Goal: Task Accomplishment & Management: Manage account settings

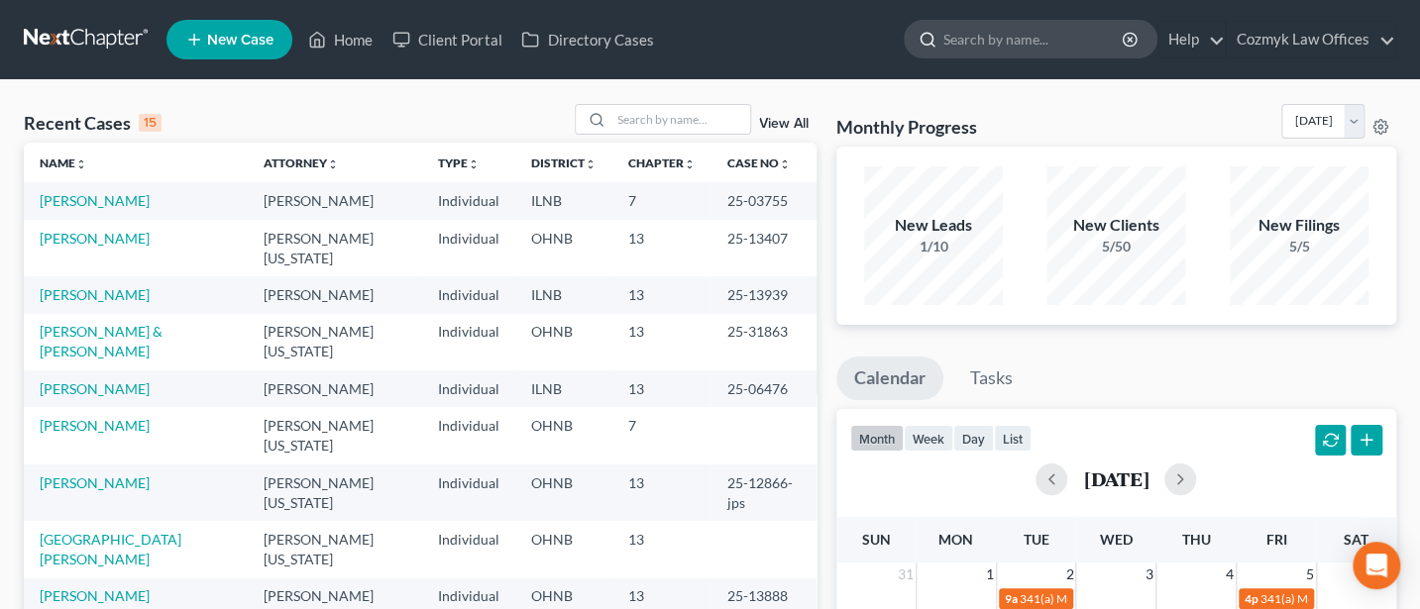
click at [1005, 35] on input "search" at bounding box center [1033, 39] width 181 height 37
type input "[PERSON_NAME]"
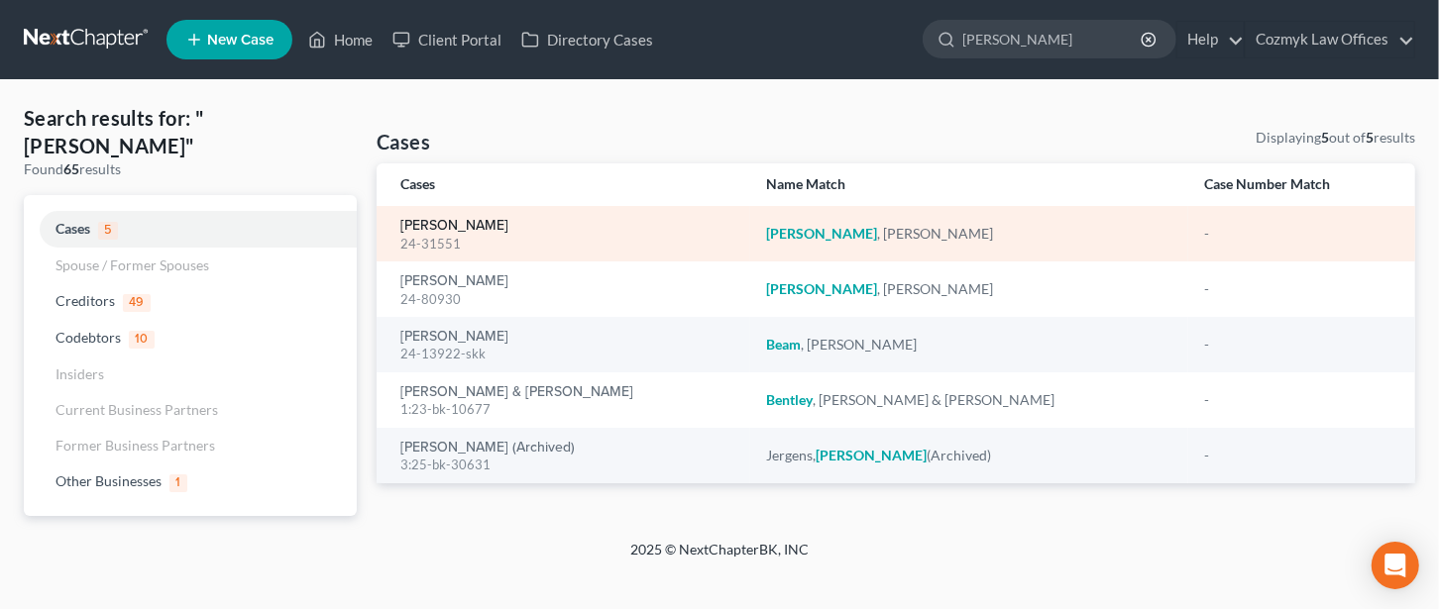
click at [453, 230] on link "[PERSON_NAME]" at bounding box center [454, 226] width 108 height 14
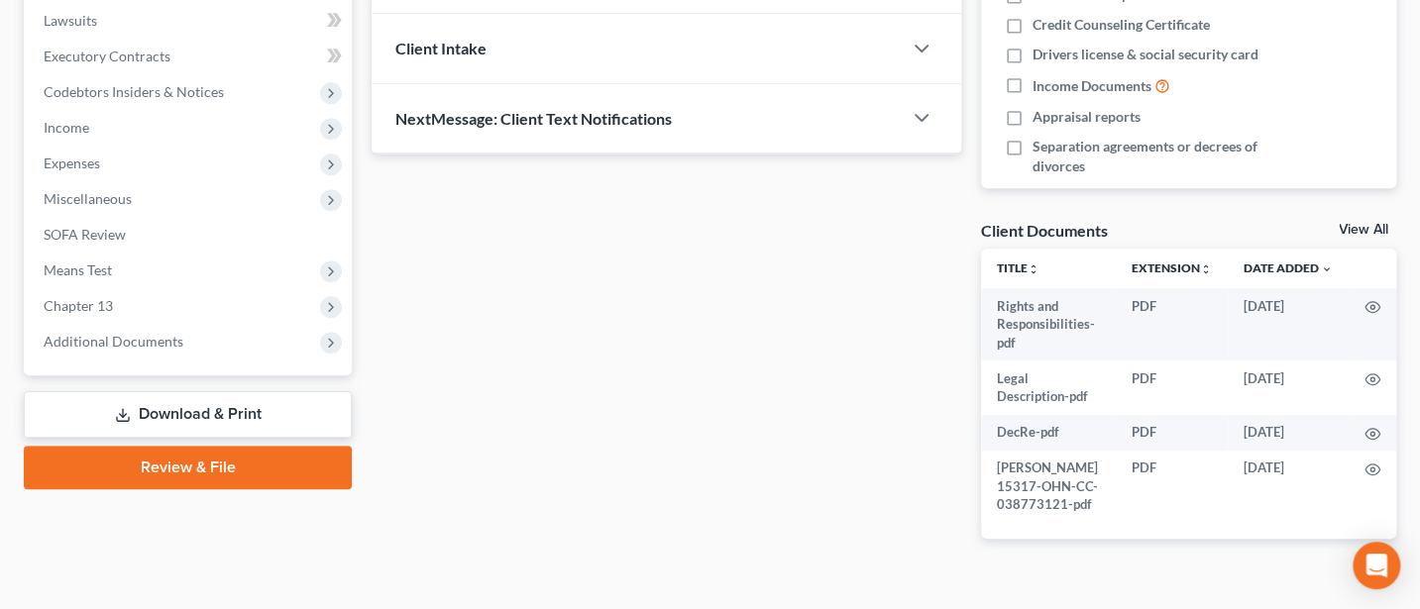
scroll to position [559, 0]
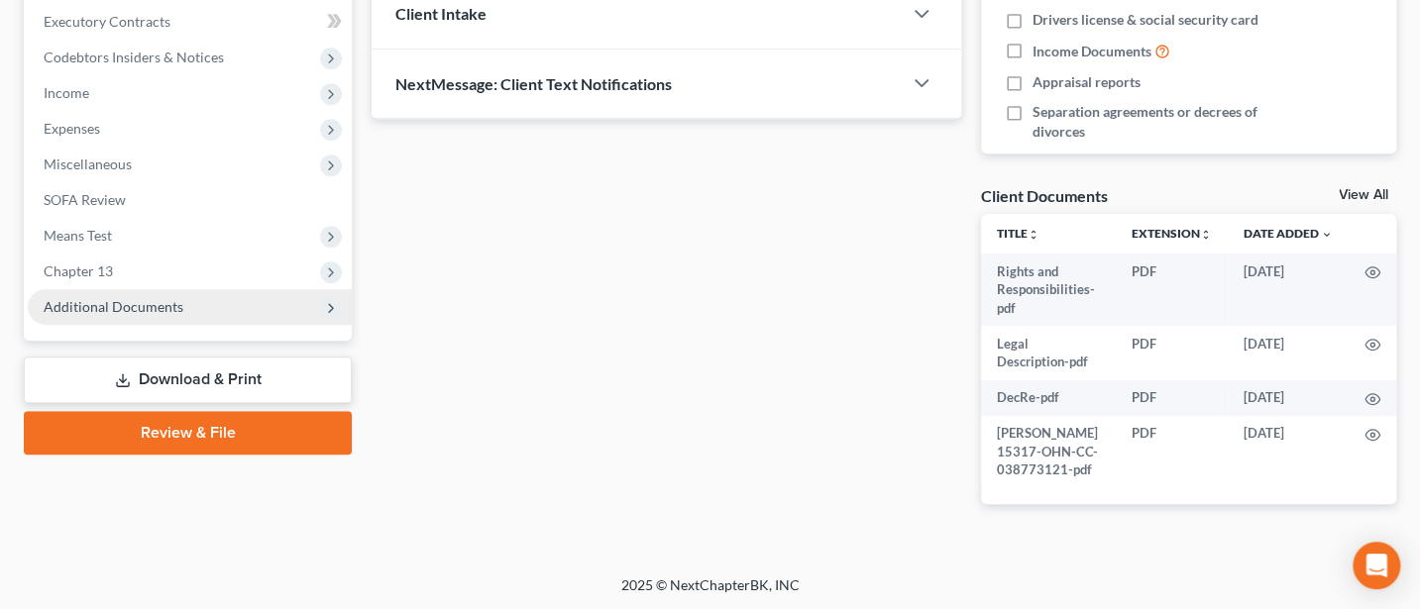
click at [115, 298] on span "Additional Documents" at bounding box center [114, 306] width 140 height 17
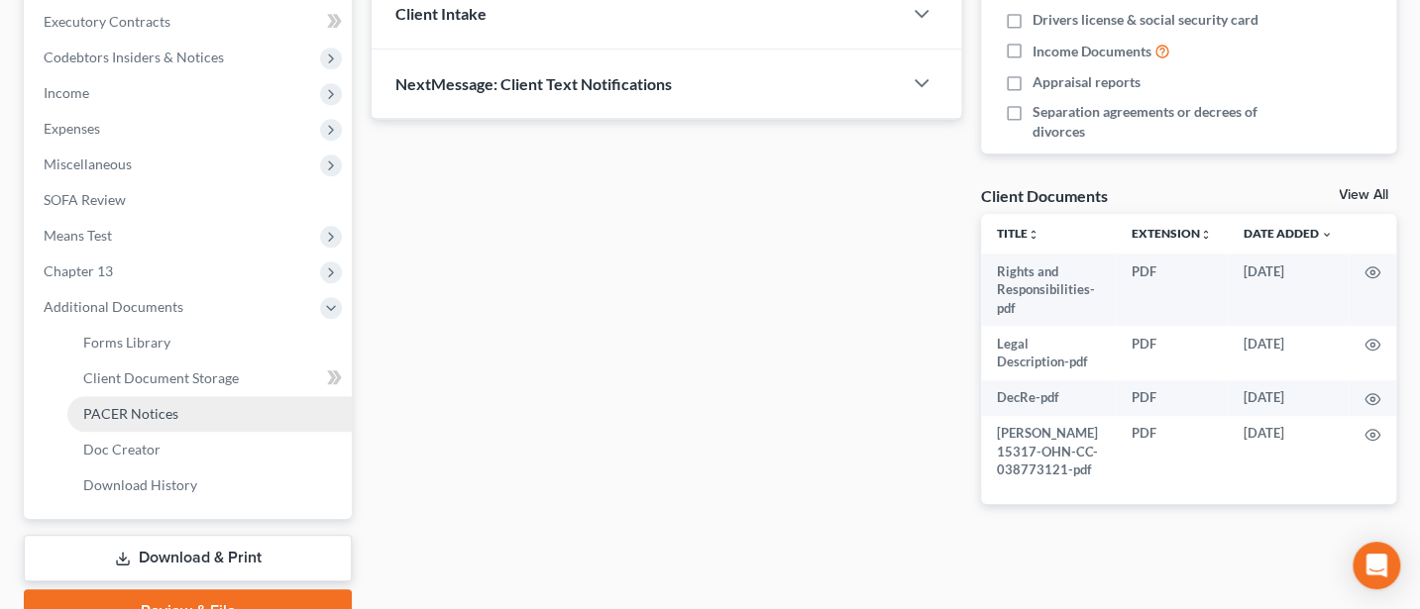
click at [108, 409] on span "PACER Notices" at bounding box center [130, 413] width 95 height 17
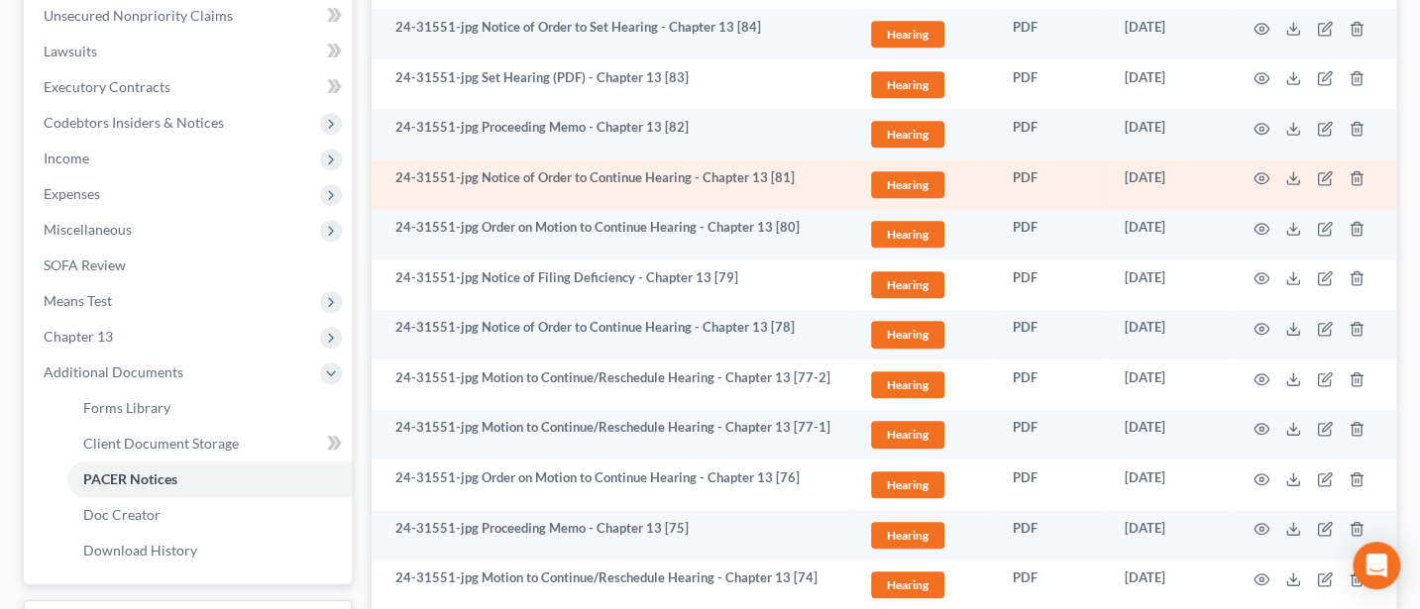
scroll to position [528, 0]
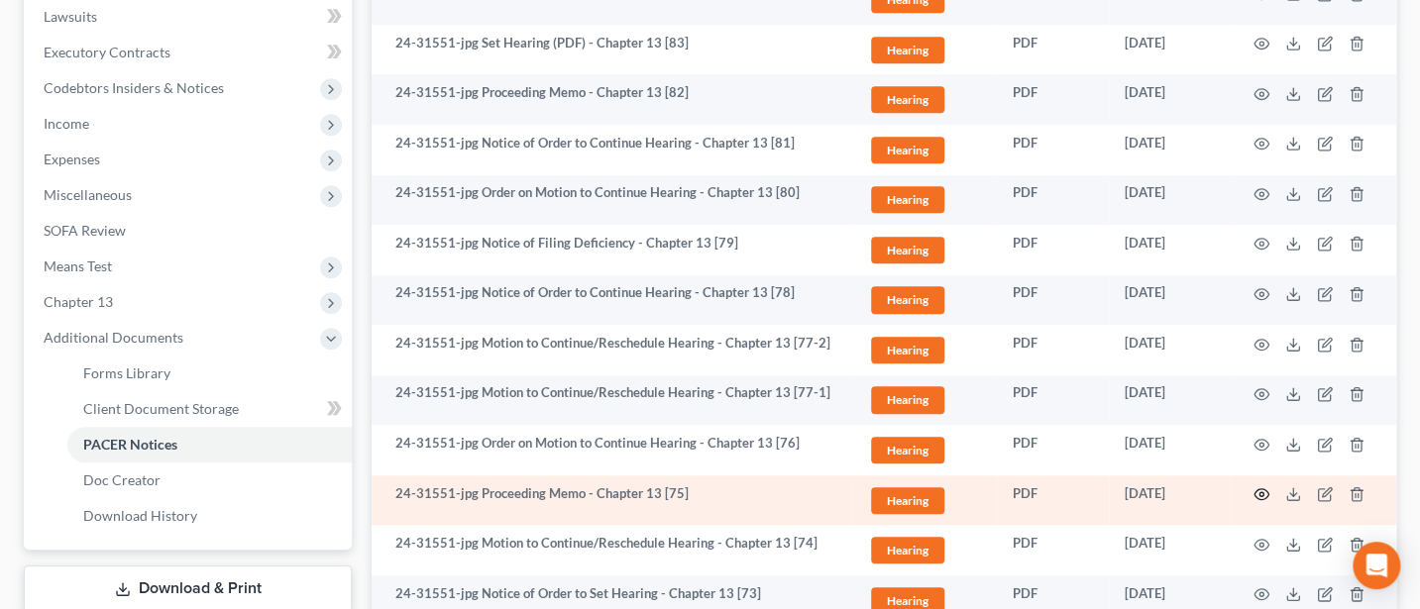
click at [1264, 494] on icon "button" at bounding box center [1261, 494] width 16 height 16
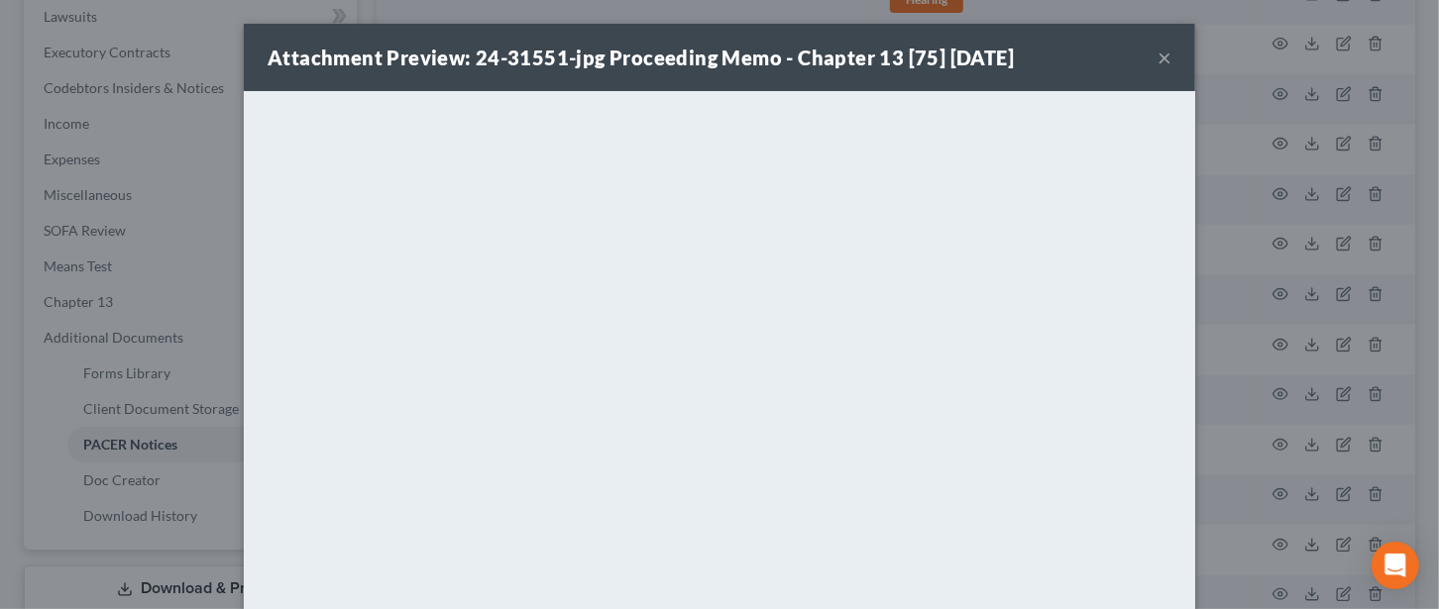
click at [1157, 54] on button "×" at bounding box center [1164, 58] width 14 height 24
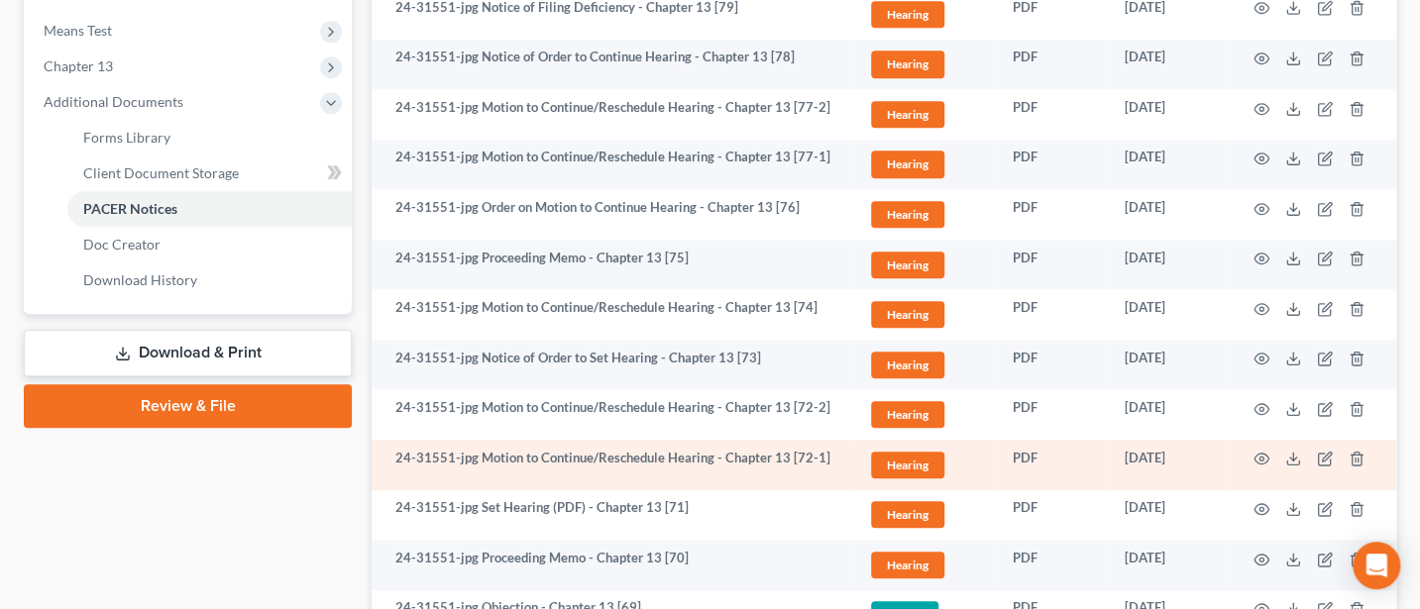
scroll to position [793, 0]
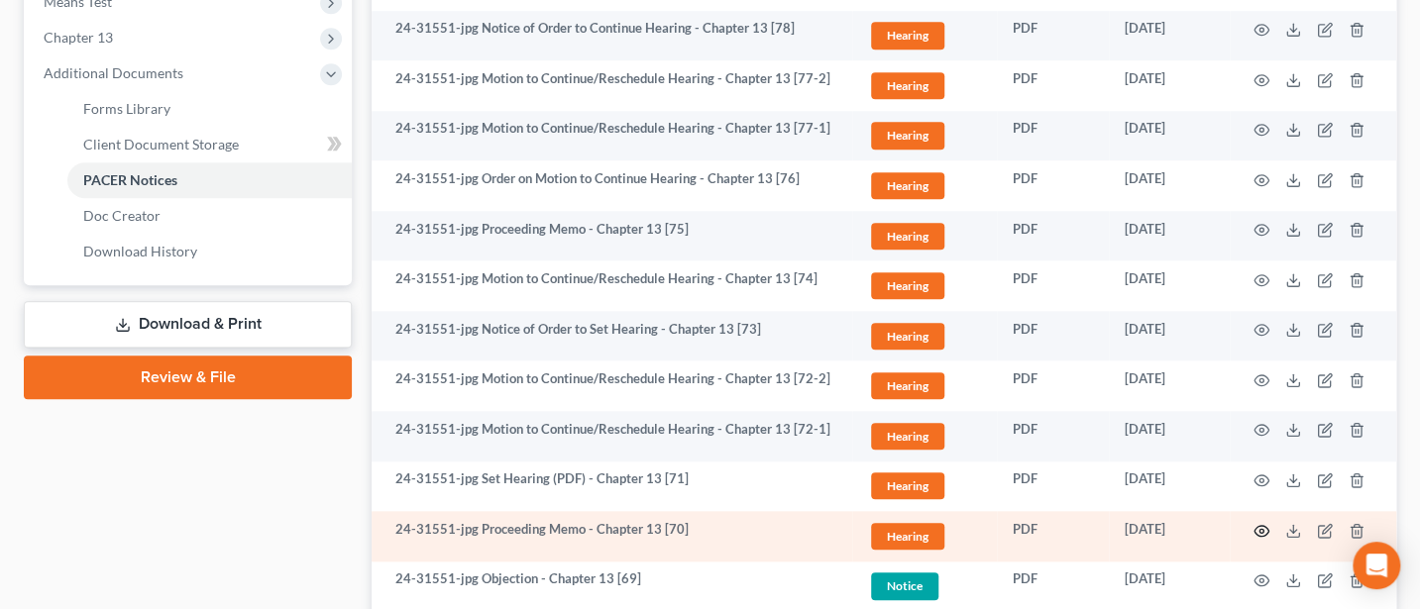
click at [1259, 529] on circle "button" at bounding box center [1261, 531] width 4 height 4
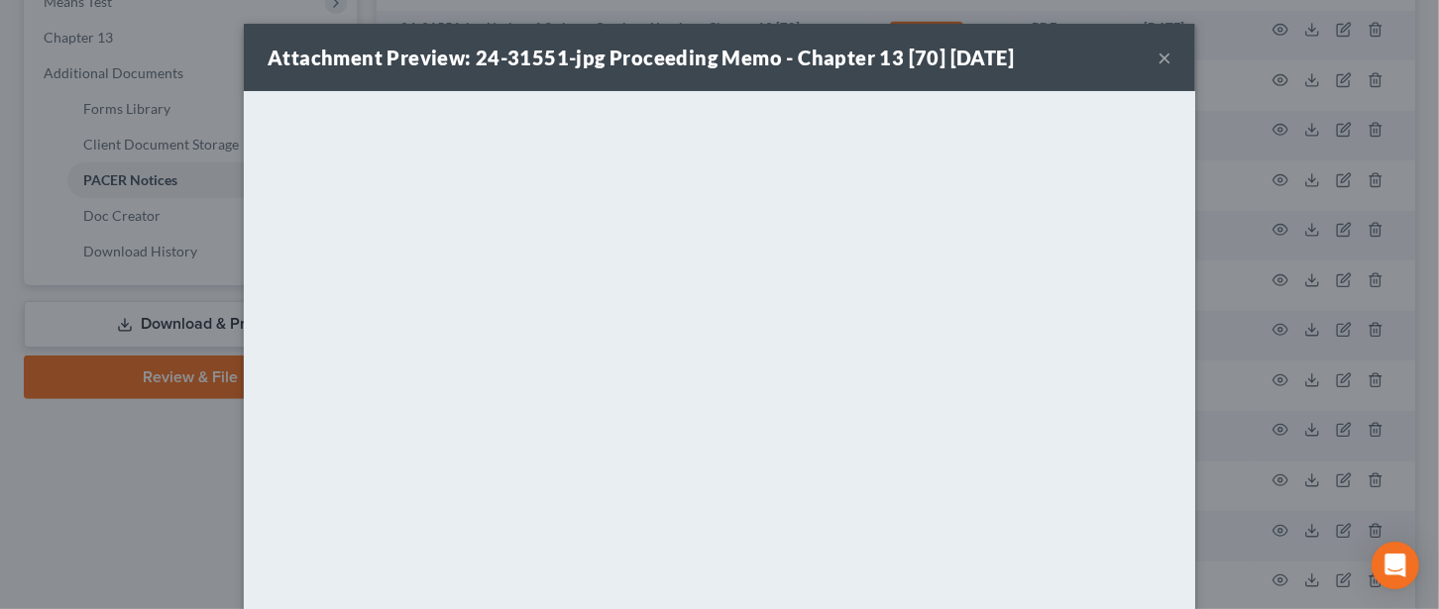
click at [1157, 54] on button "×" at bounding box center [1164, 58] width 14 height 24
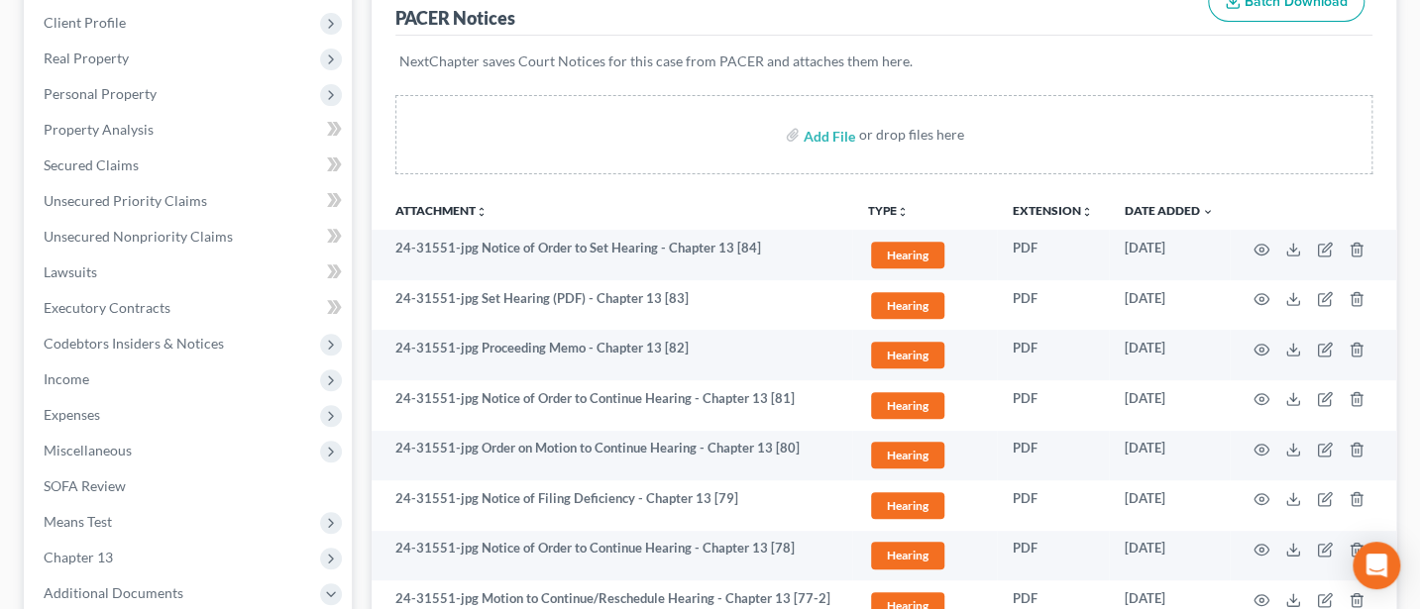
scroll to position [0, 0]
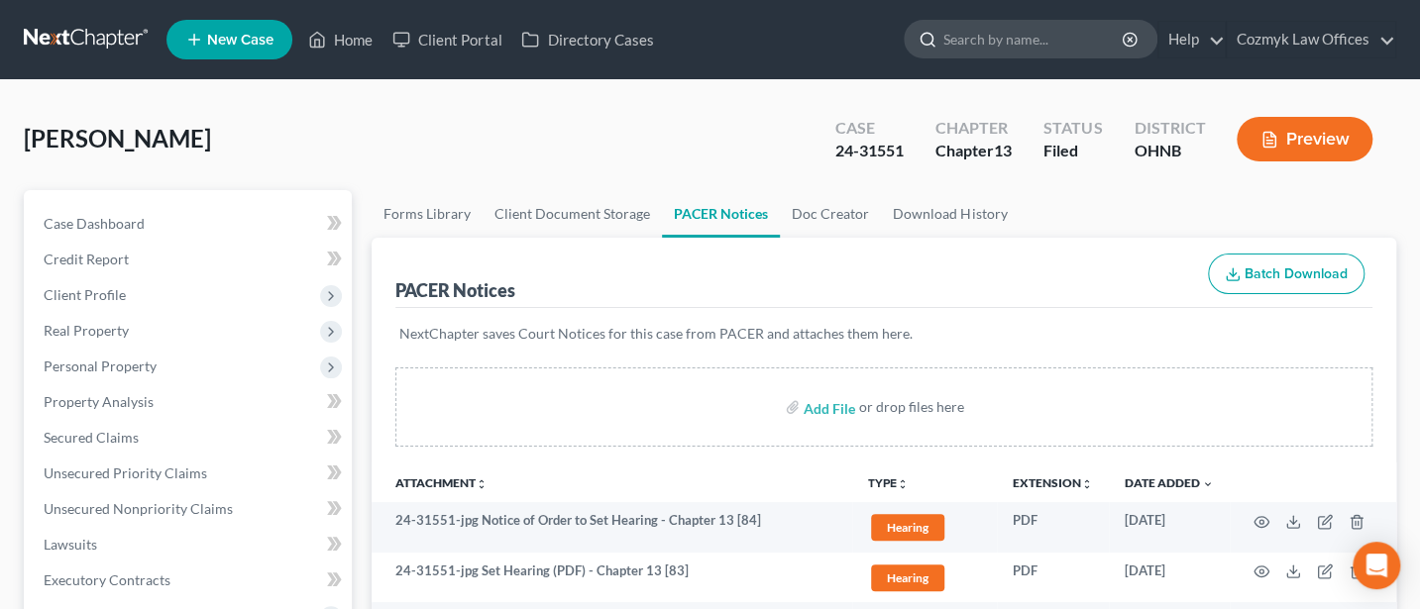
click at [980, 41] on input "search" at bounding box center [1033, 39] width 181 height 37
type input "[PERSON_NAME]"
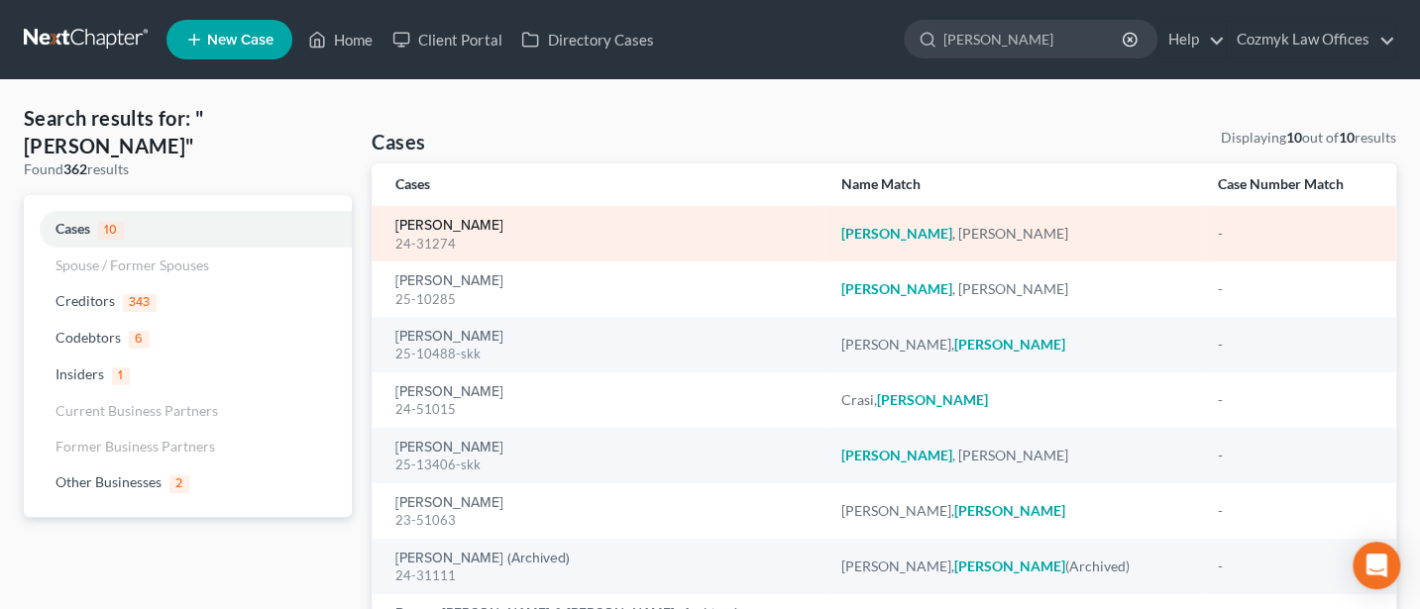
click at [426, 226] on link "[PERSON_NAME]" at bounding box center [449, 226] width 108 height 14
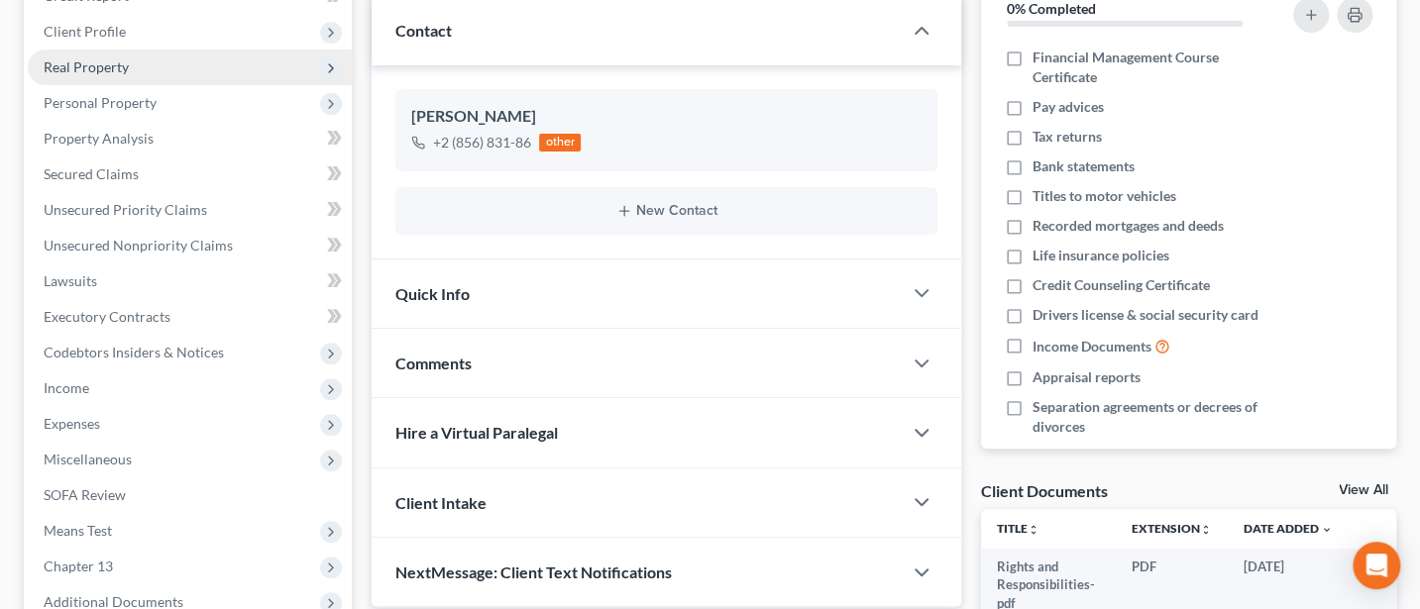
scroll to position [478, 0]
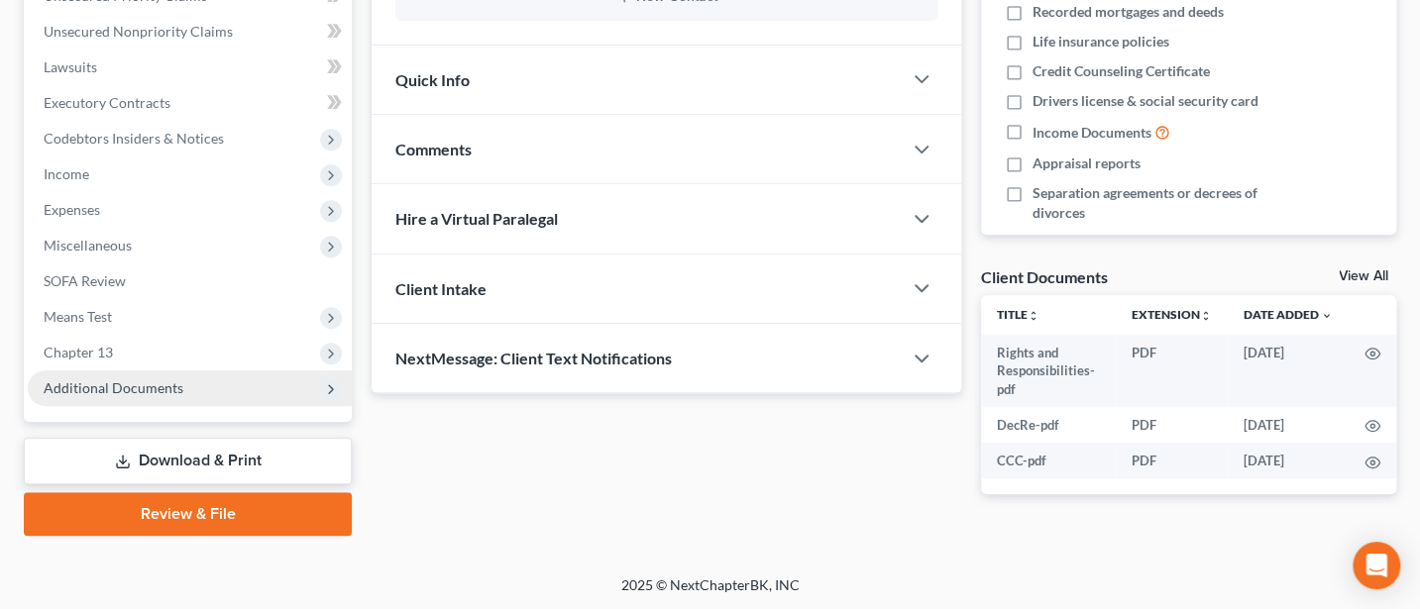
click at [128, 387] on span "Additional Documents" at bounding box center [114, 387] width 140 height 17
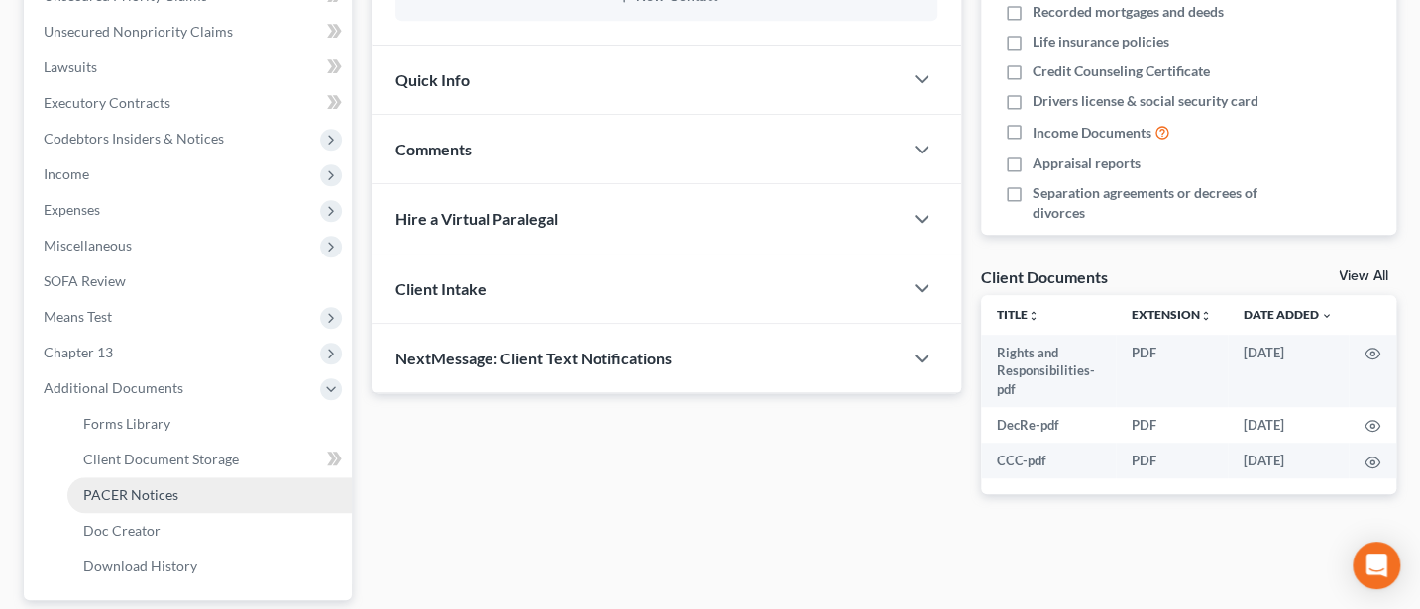
click at [130, 500] on span "PACER Notices" at bounding box center [130, 494] width 95 height 17
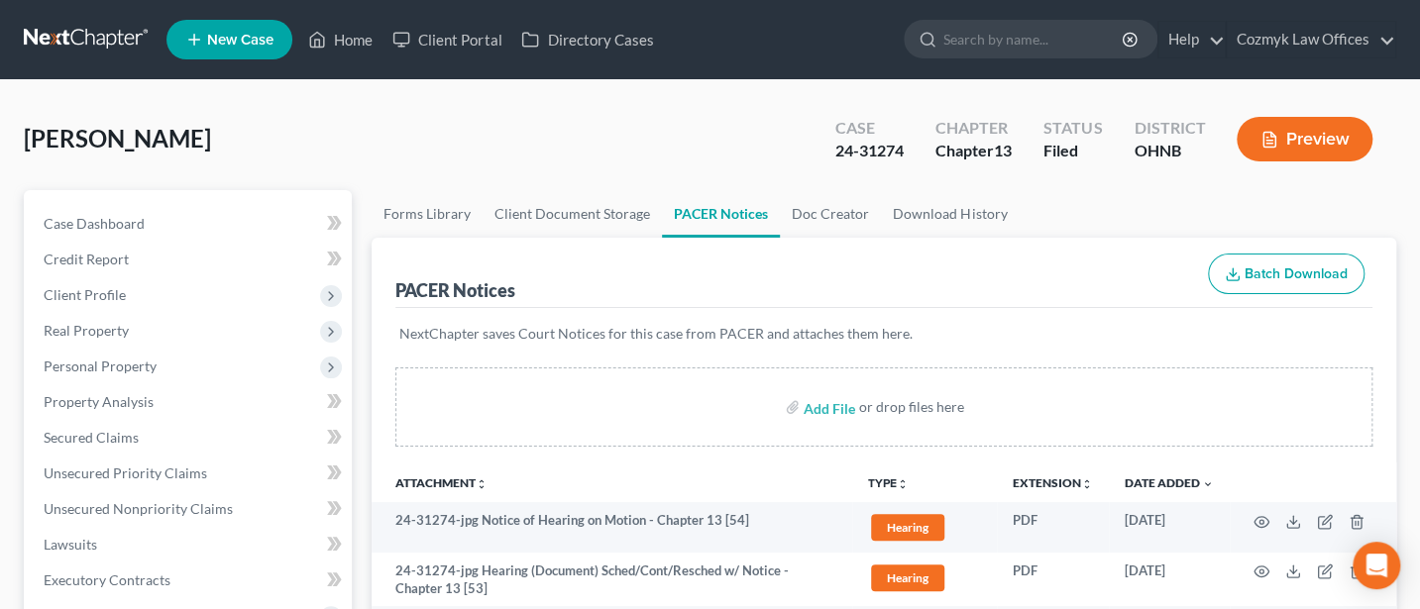
scroll to position [264, 0]
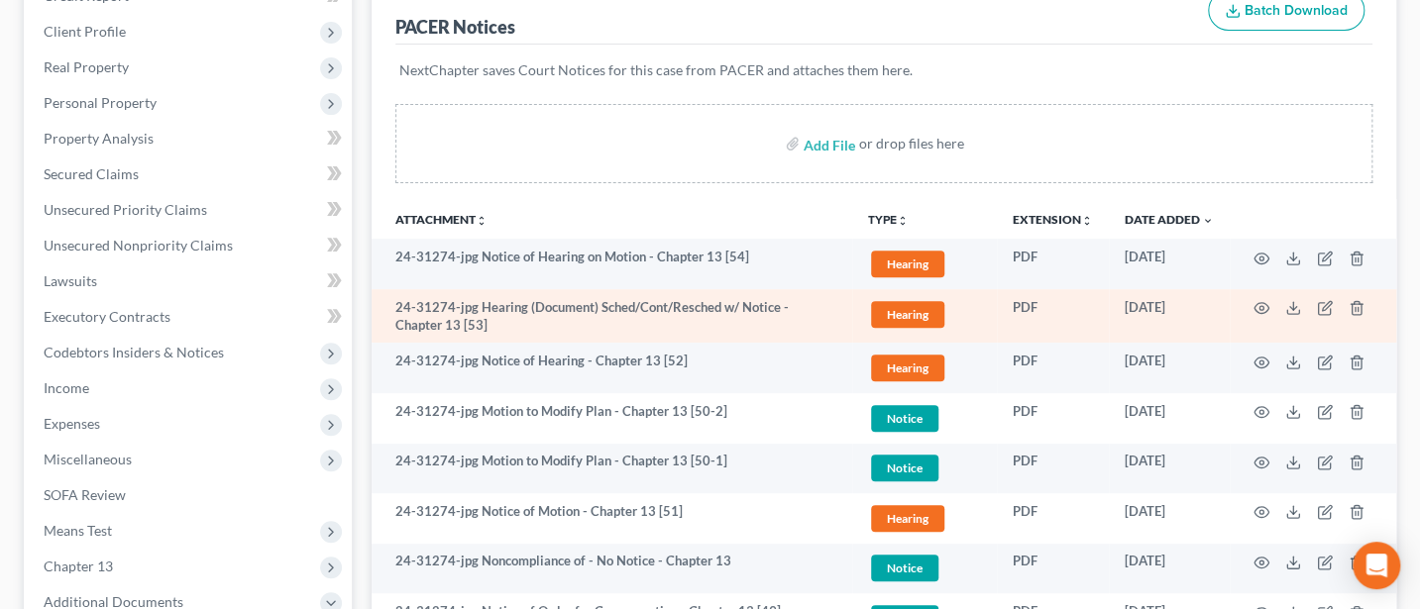
click at [1269, 305] on td at bounding box center [1313, 316] width 166 height 54
click at [1260, 307] on circle "button" at bounding box center [1261, 308] width 4 height 4
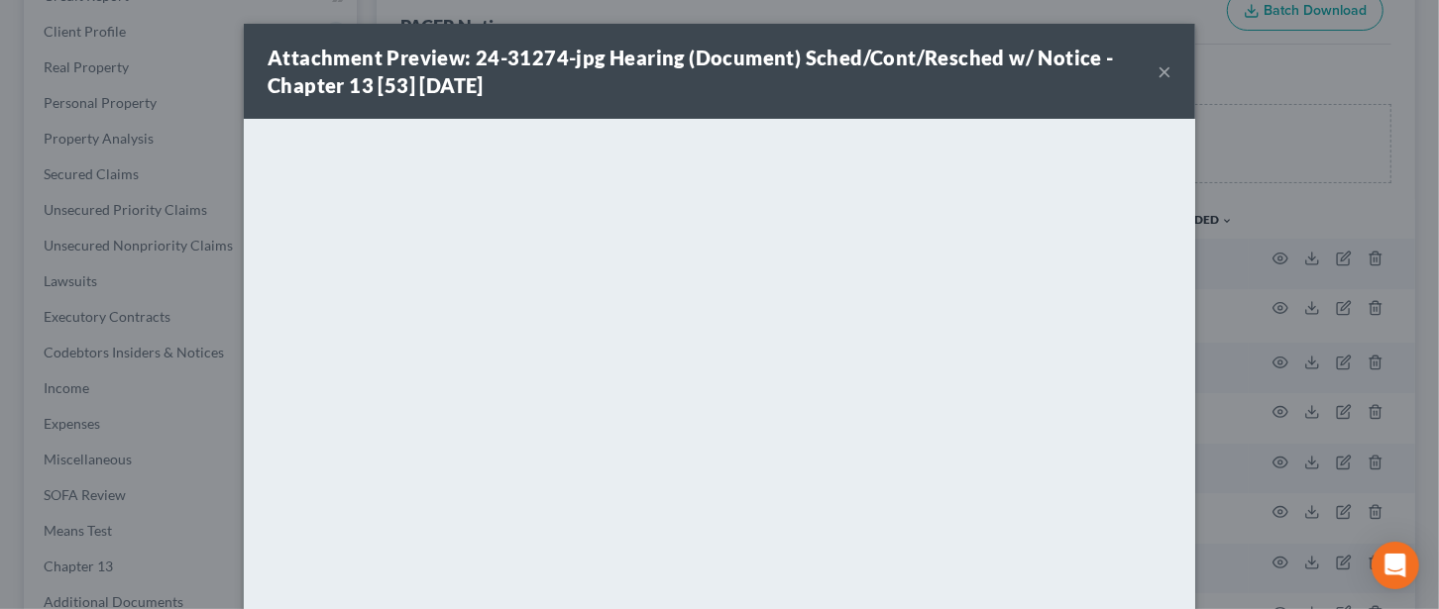
click at [1158, 67] on button "×" at bounding box center [1164, 71] width 14 height 24
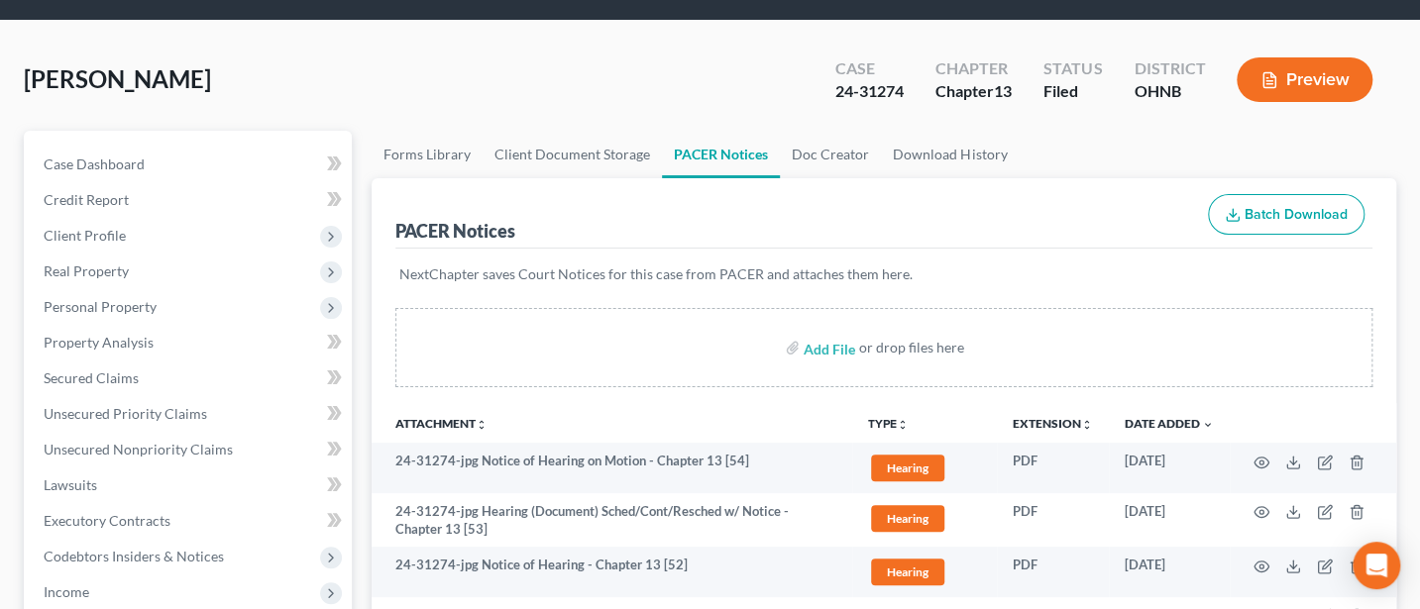
scroll to position [0, 0]
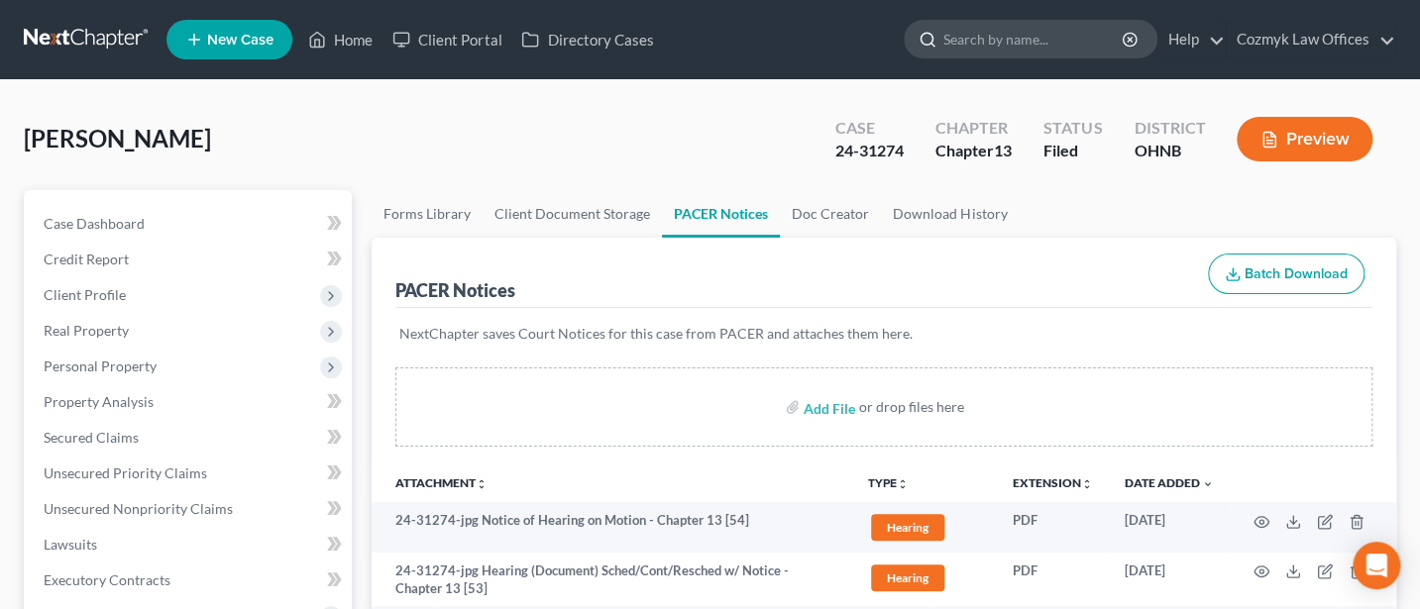
click at [988, 47] on input "search" at bounding box center [1033, 39] width 181 height 37
type input "[PERSON_NAME]"
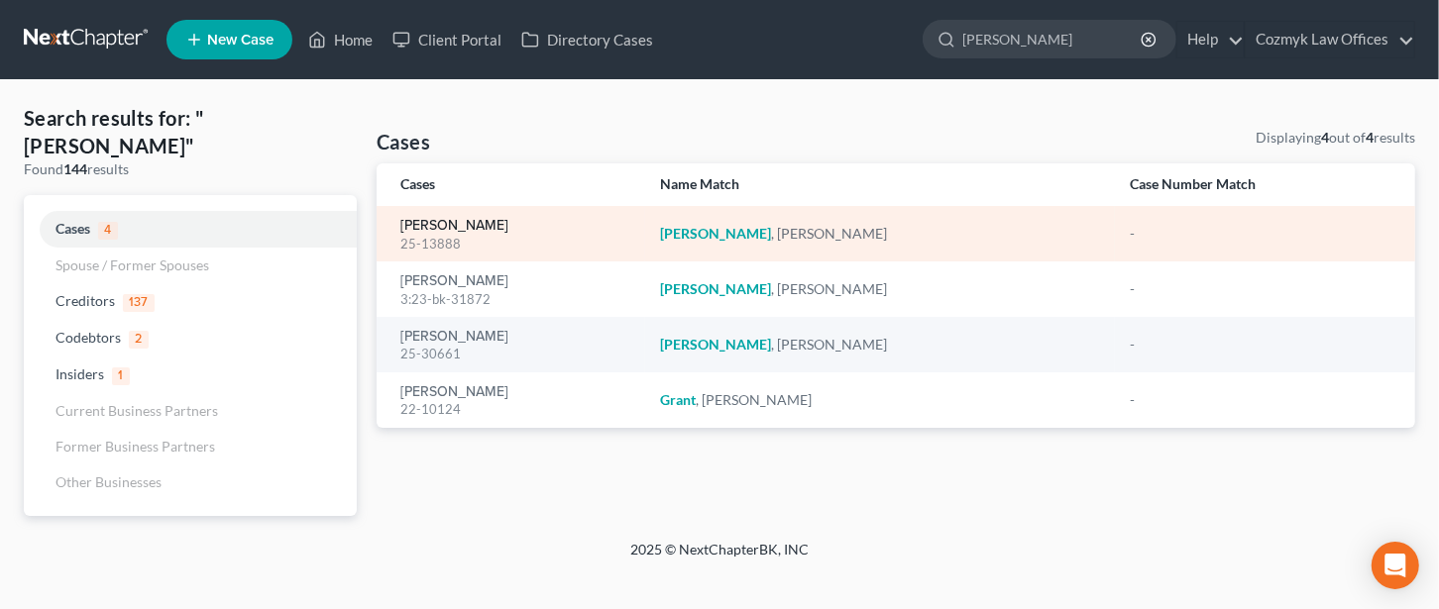
click at [430, 225] on link "[PERSON_NAME]" at bounding box center [454, 226] width 108 height 14
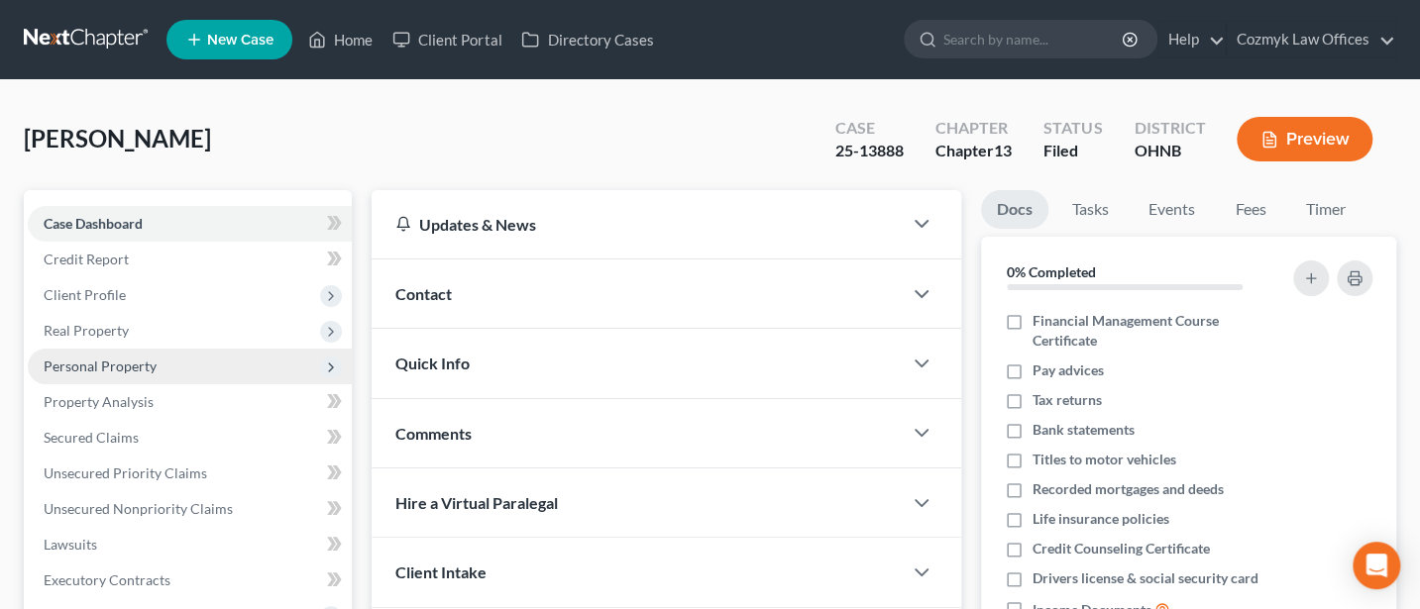
click at [115, 367] on span "Personal Property" at bounding box center [100, 366] width 113 height 17
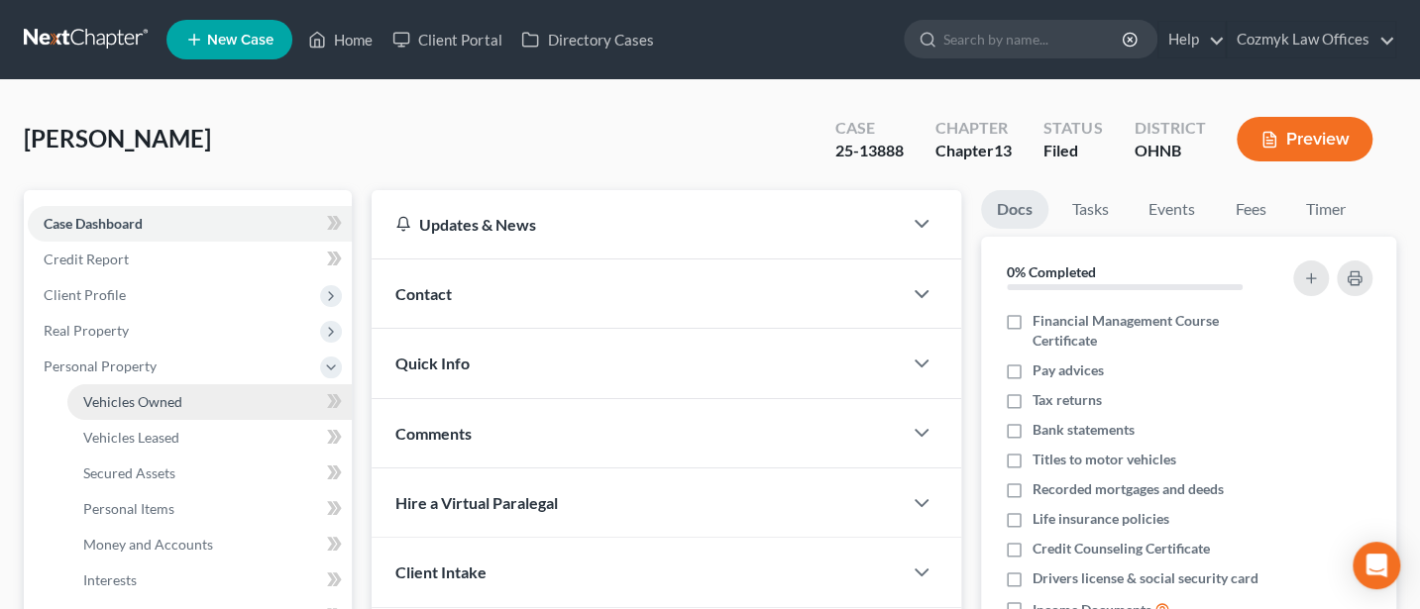
click at [118, 396] on span "Vehicles Owned" at bounding box center [132, 401] width 99 height 17
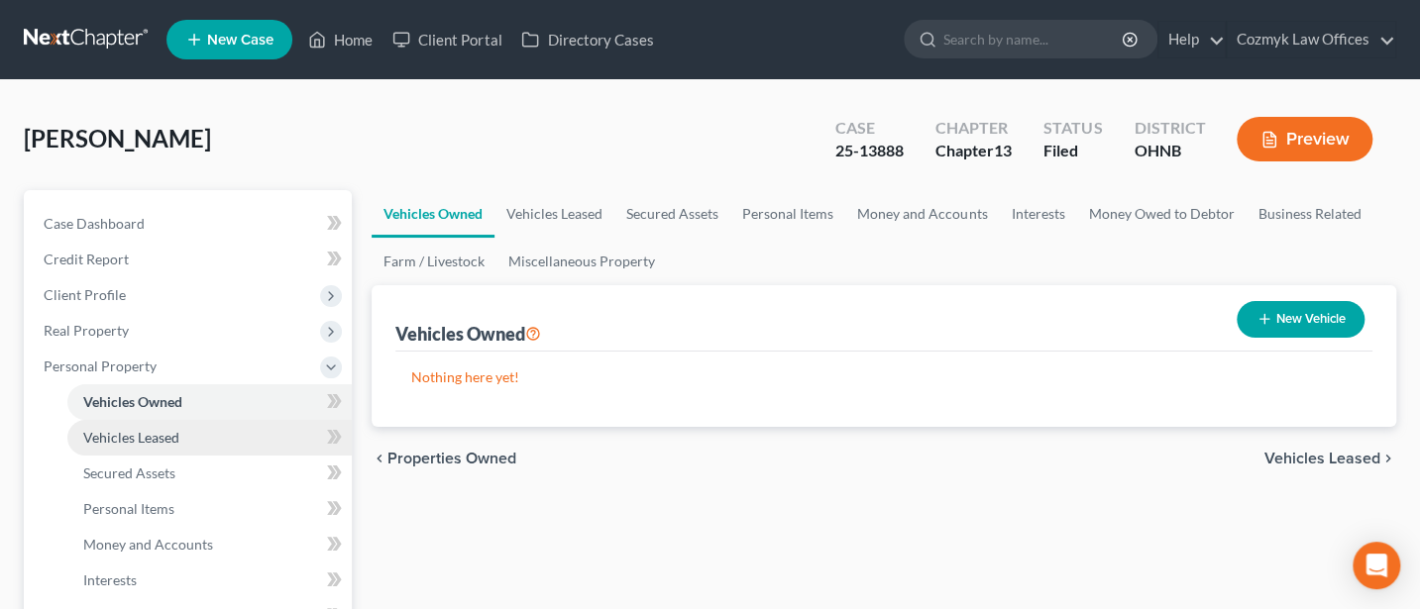
click at [150, 436] on span "Vehicles Leased" at bounding box center [131, 437] width 96 height 17
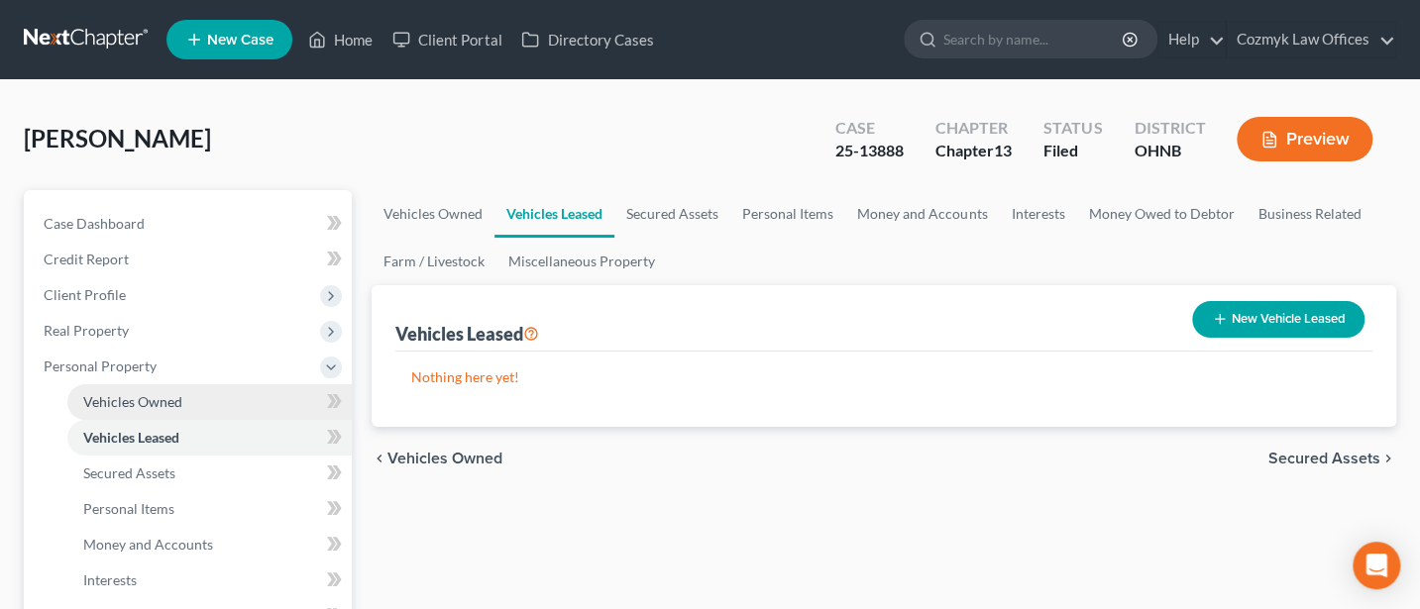
click at [137, 395] on span "Vehicles Owned" at bounding box center [132, 401] width 99 height 17
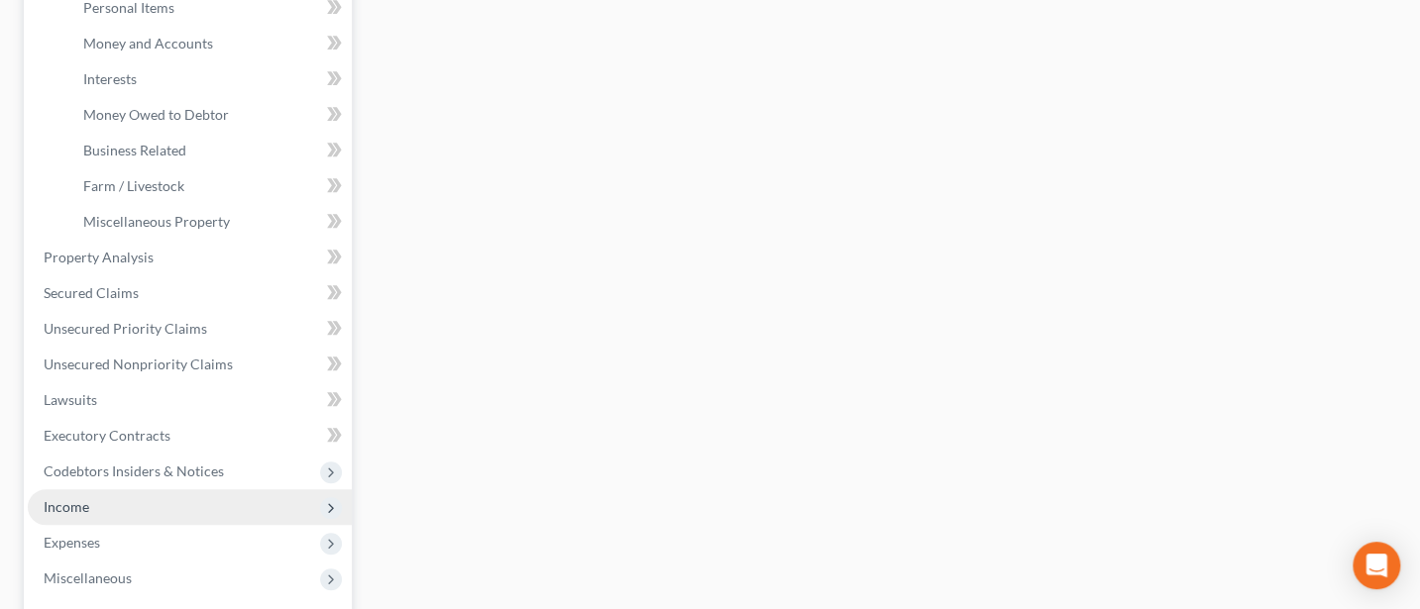
scroll to position [528, 0]
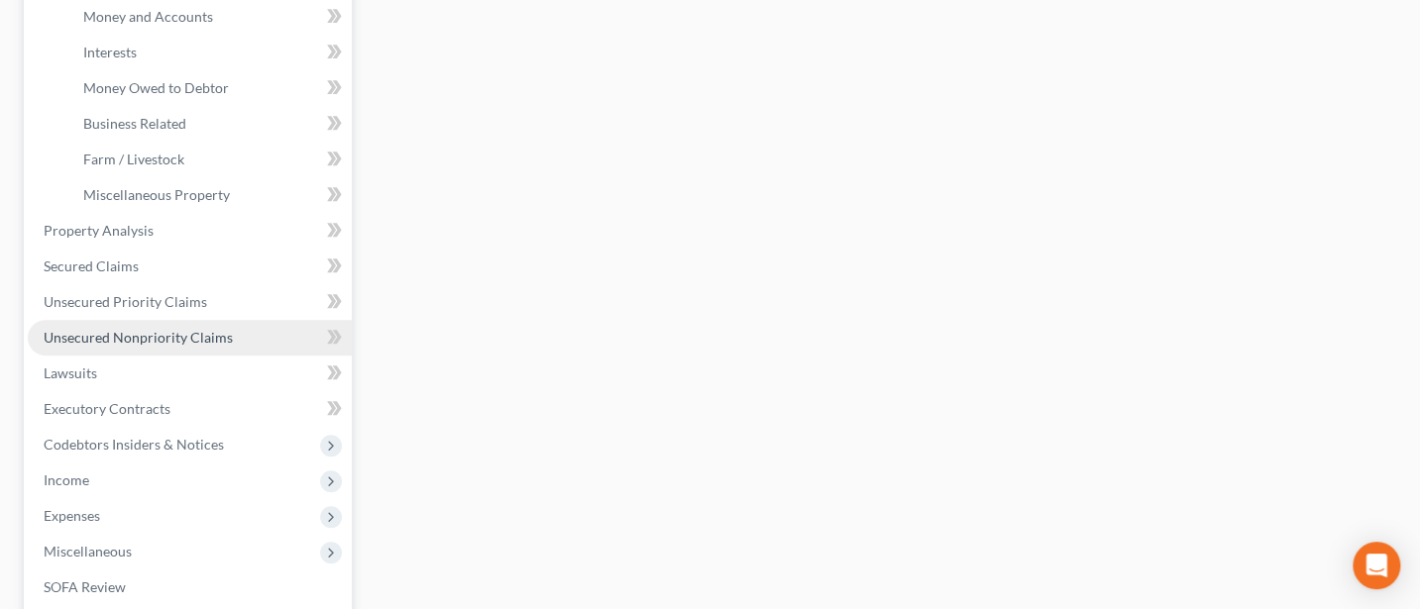
click at [113, 332] on span "Unsecured Nonpriority Claims" at bounding box center [138, 337] width 189 height 17
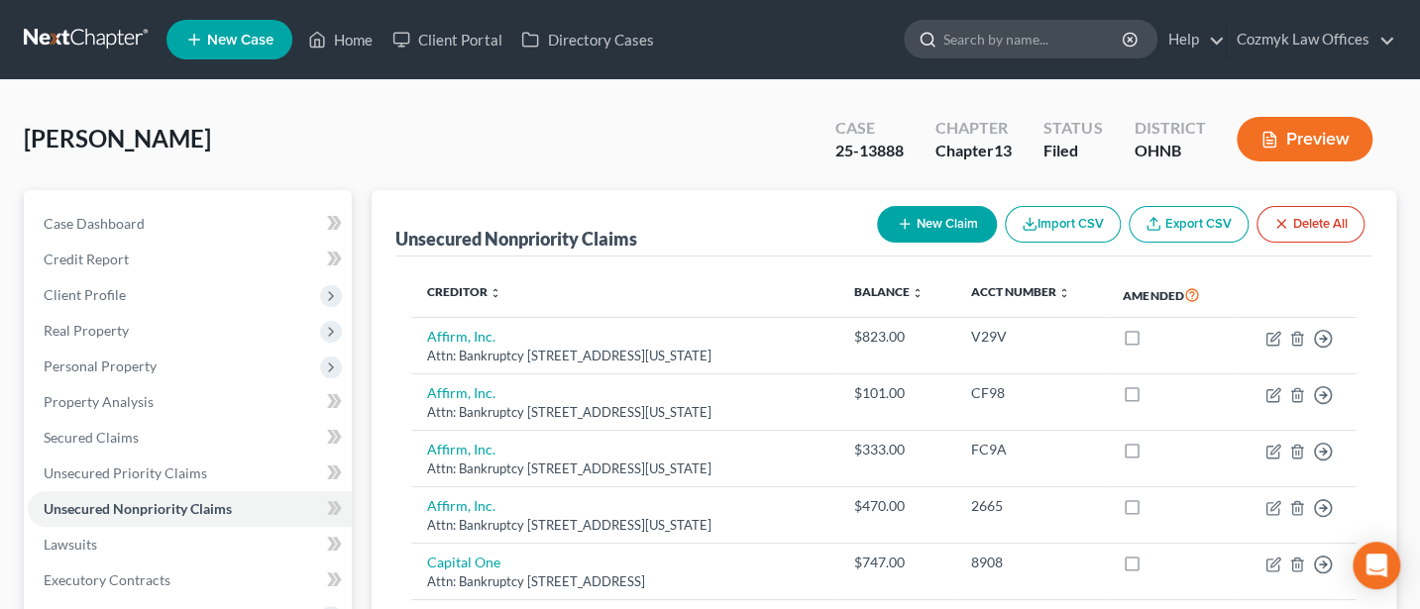
click at [999, 44] on input "search" at bounding box center [1033, 39] width 181 height 37
type input "[PERSON_NAME]"
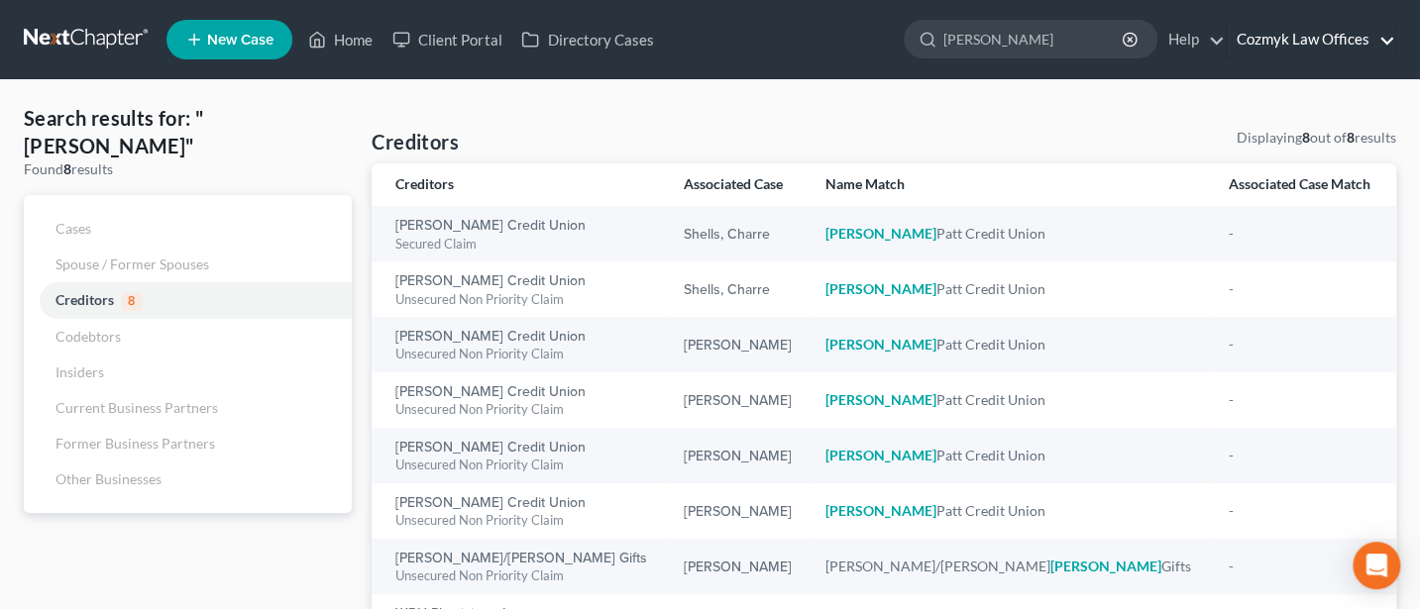
click at [1326, 39] on link "Cozmyk Law Offices" at bounding box center [1311, 40] width 168 height 36
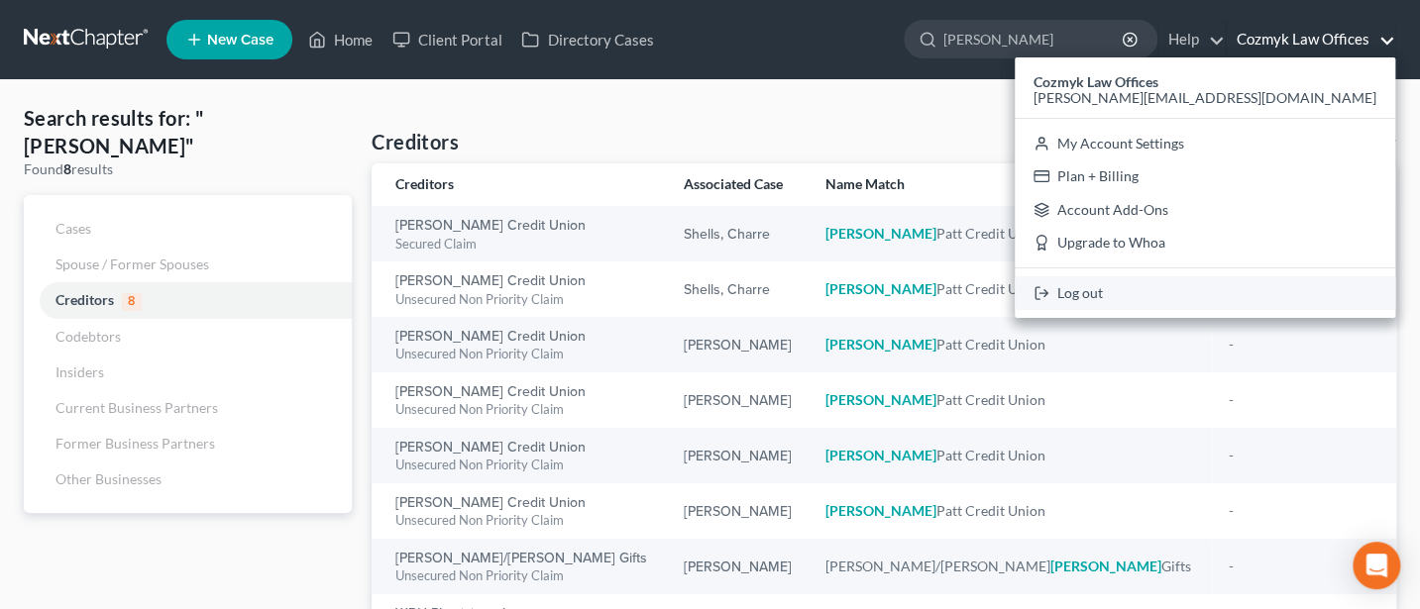
click at [1262, 290] on link "Log out" at bounding box center [1205, 293] width 380 height 34
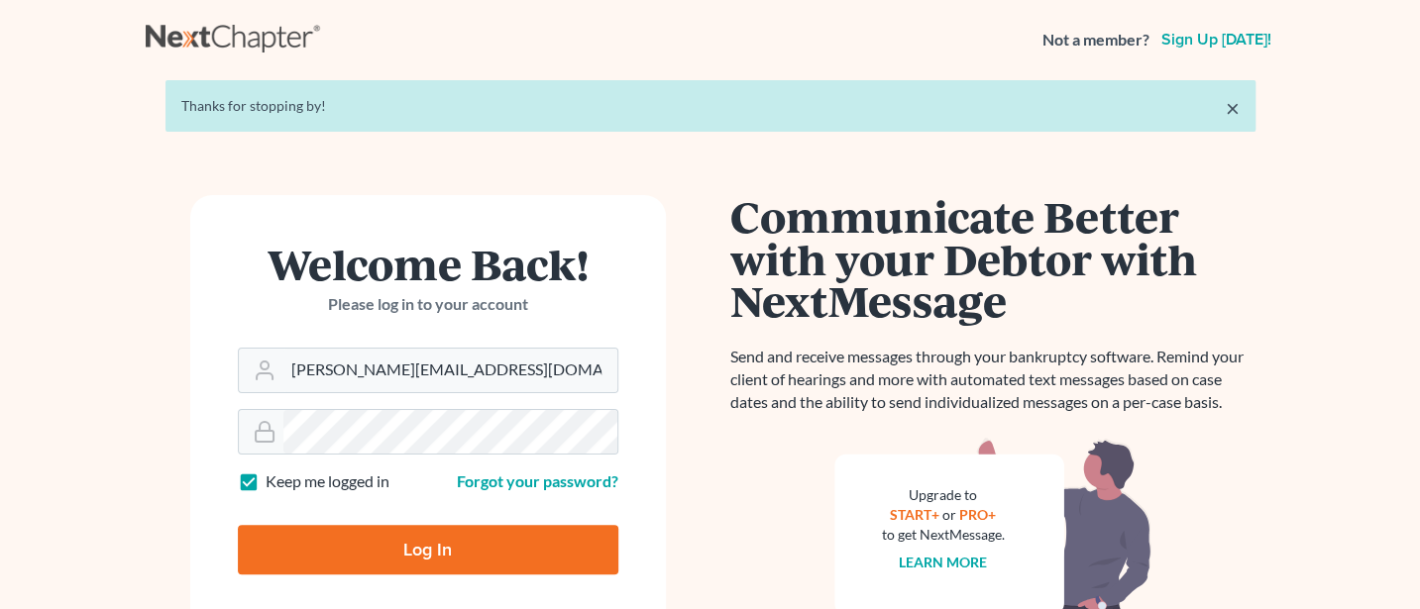
click at [743, 118] on div "× Thanks for stopping by!" at bounding box center [710, 106] width 1090 height 52
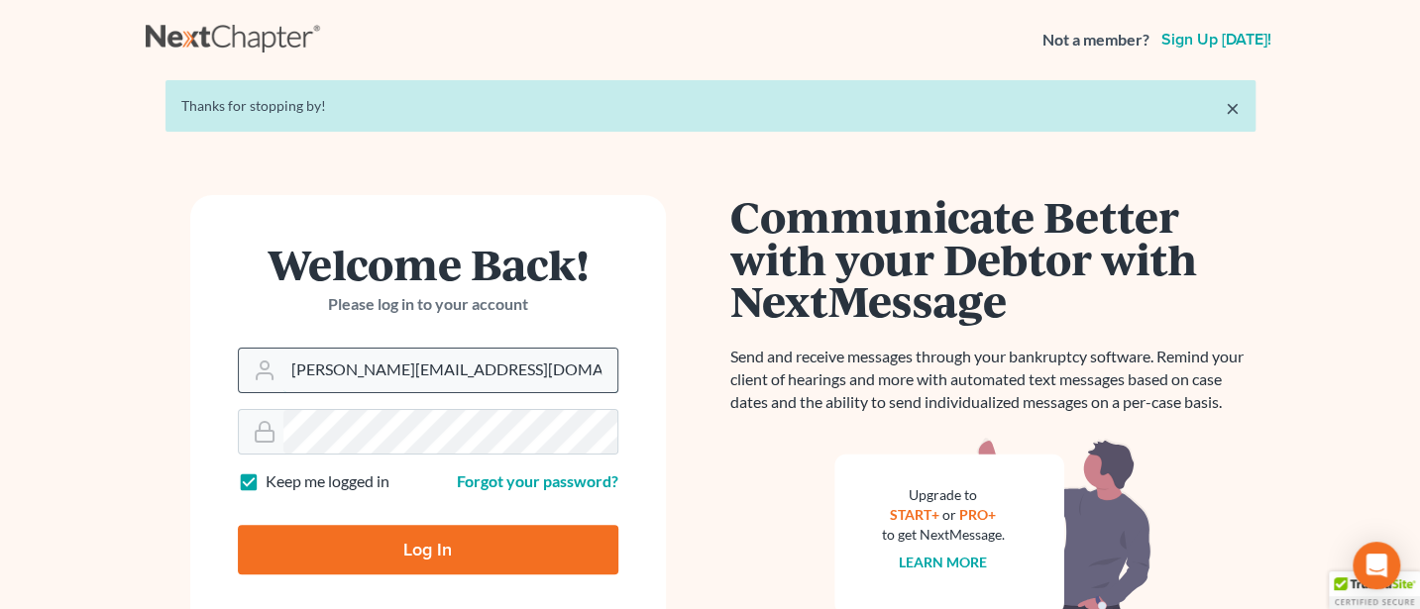
click at [520, 380] on input "[PERSON_NAME][EMAIL_ADDRESS][DOMAIN_NAME]" at bounding box center [450, 371] width 334 height 44
type input "[PERSON_NAME][EMAIL_ADDRESS][DOMAIN_NAME]"
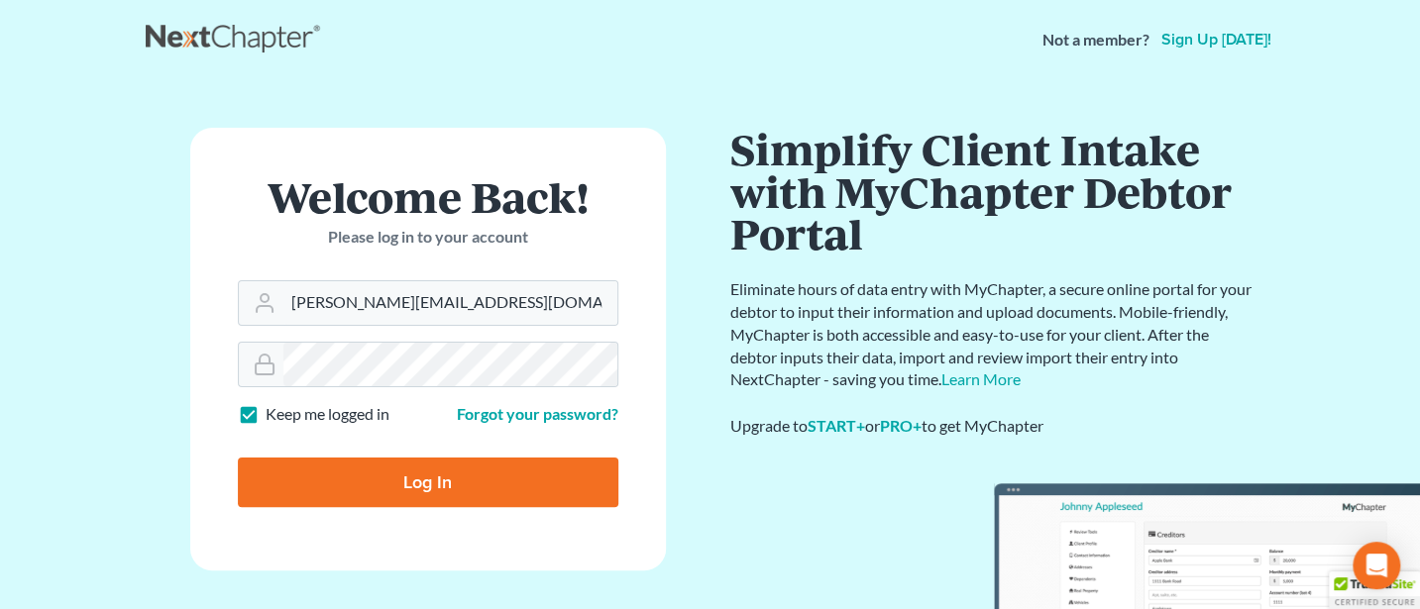
click at [407, 482] on input "Log In" at bounding box center [428, 483] width 380 height 50
type input "Thinking..."
